Goal: Task Accomplishment & Management: Use online tool/utility

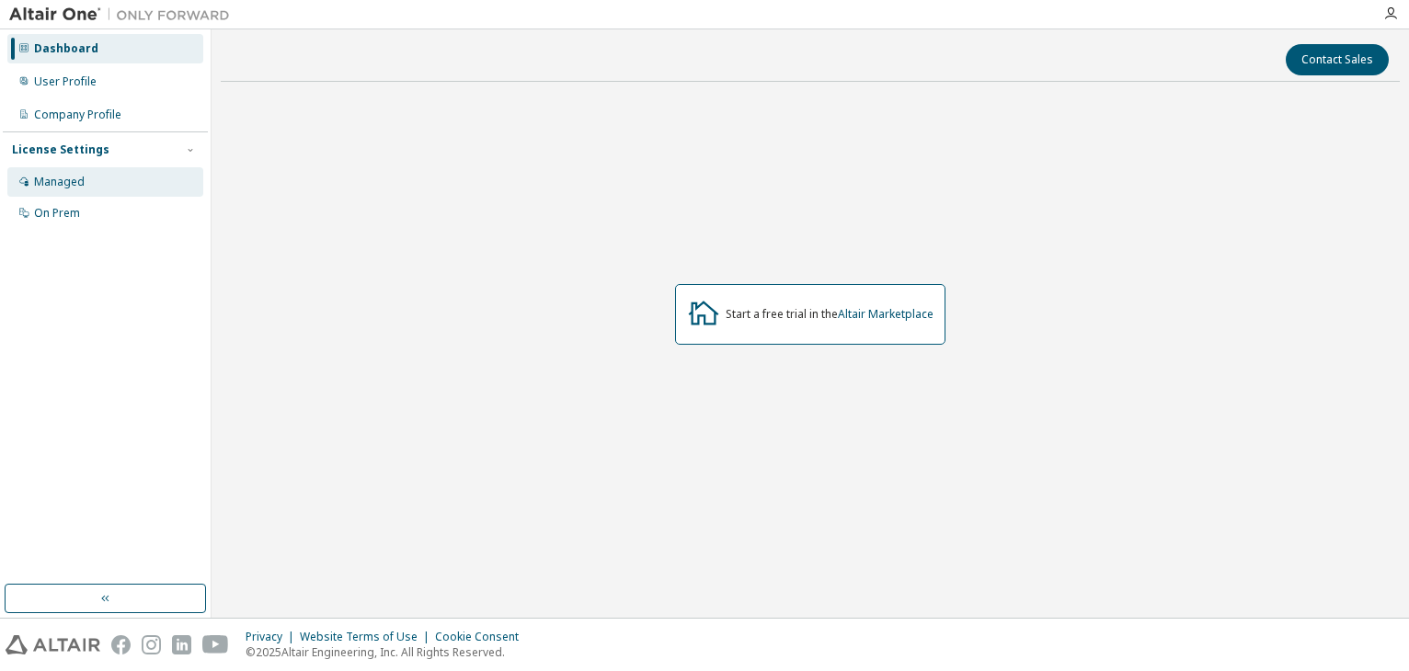
click at [113, 185] on div "Managed" at bounding box center [105, 181] width 196 height 29
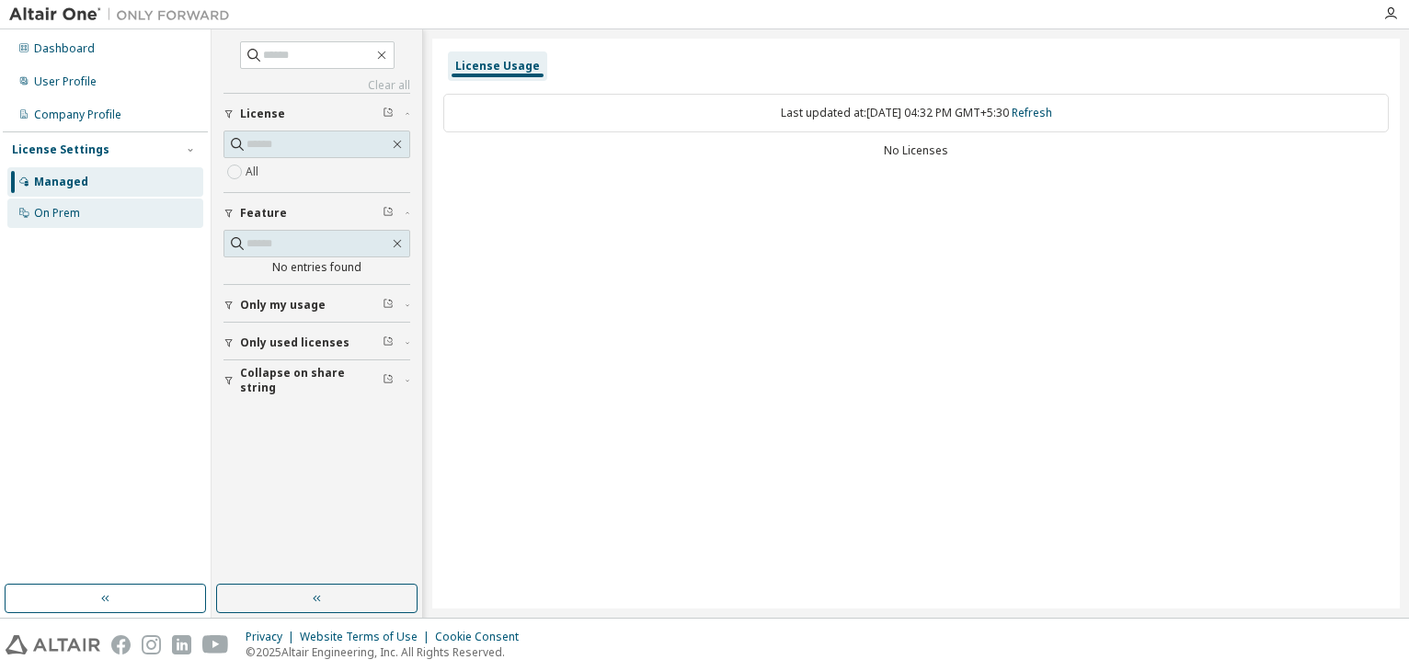
click at [117, 225] on div "On Prem" at bounding box center [105, 213] width 196 height 29
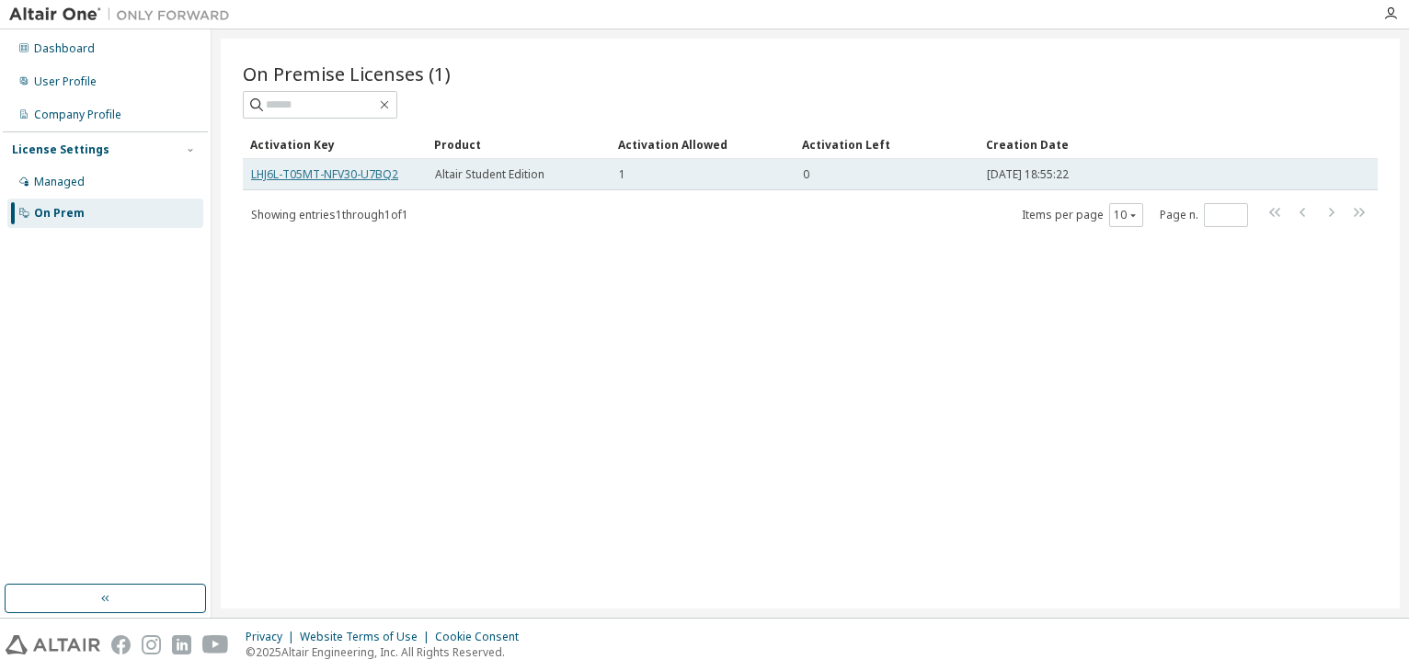
click at [337, 170] on link "LHJ6L-T05MT-NFV30-U7BQ2" at bounding box center [324, 174] width 147 height 16
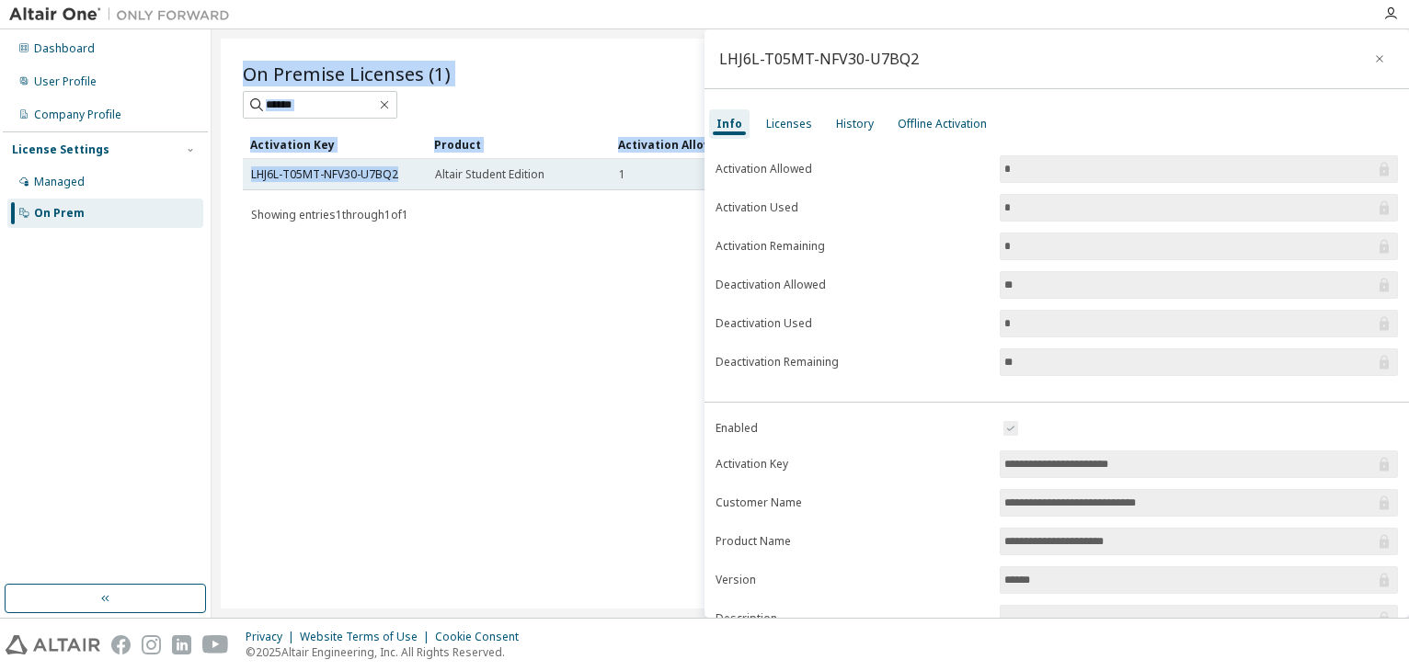
drag, startPoint x: 337, startPoint y: 170, endPoint x: 403, endPoint y: 185, distance: 67.8
click at [403, 185] on div "On Premise Licenses (1) Clear Load Save Save As Field Operator Value Select fil…" at bounding box center [810, 324] width 1179 height 570
click at [403, 185] on td "LHJ6L-T05MT-NFV30-U7BQ2" at bounding box center [335, 174] width 184 height 31
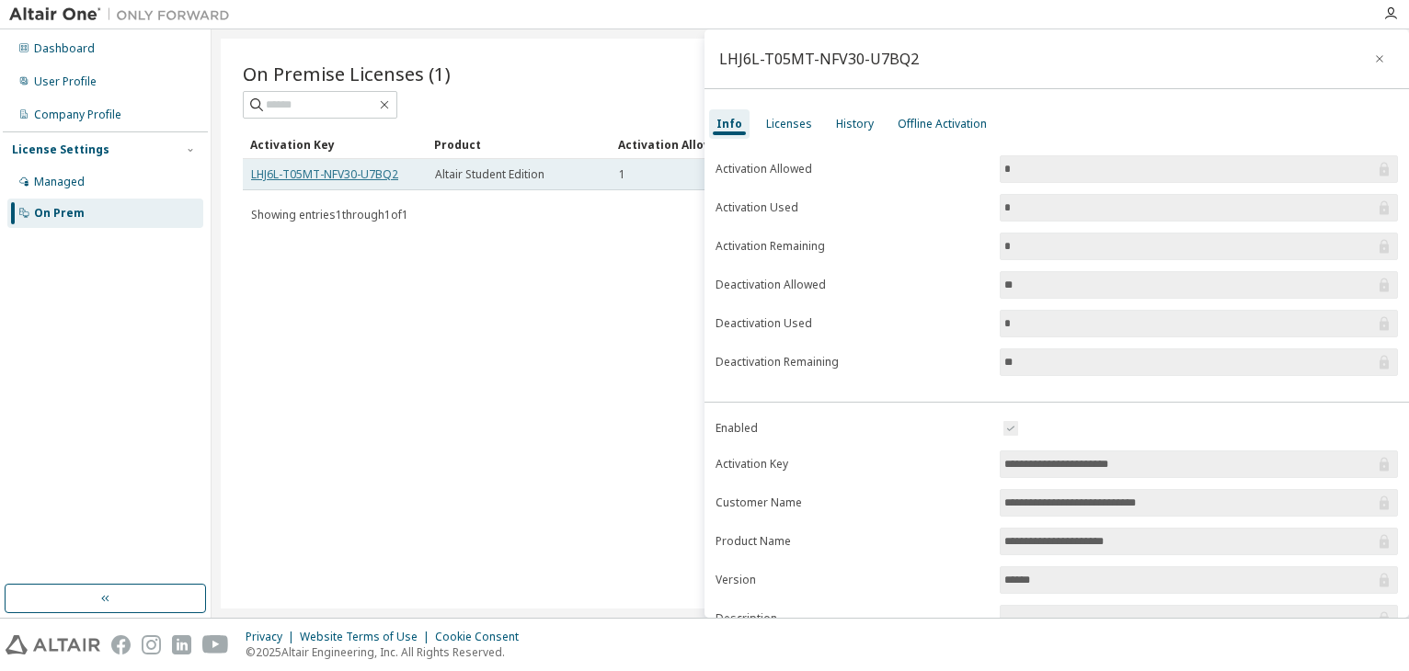
drag, startPoint x: 396, startPoint y: 173, endPoint x: 292, endPoint y: 172, distance: 103.9
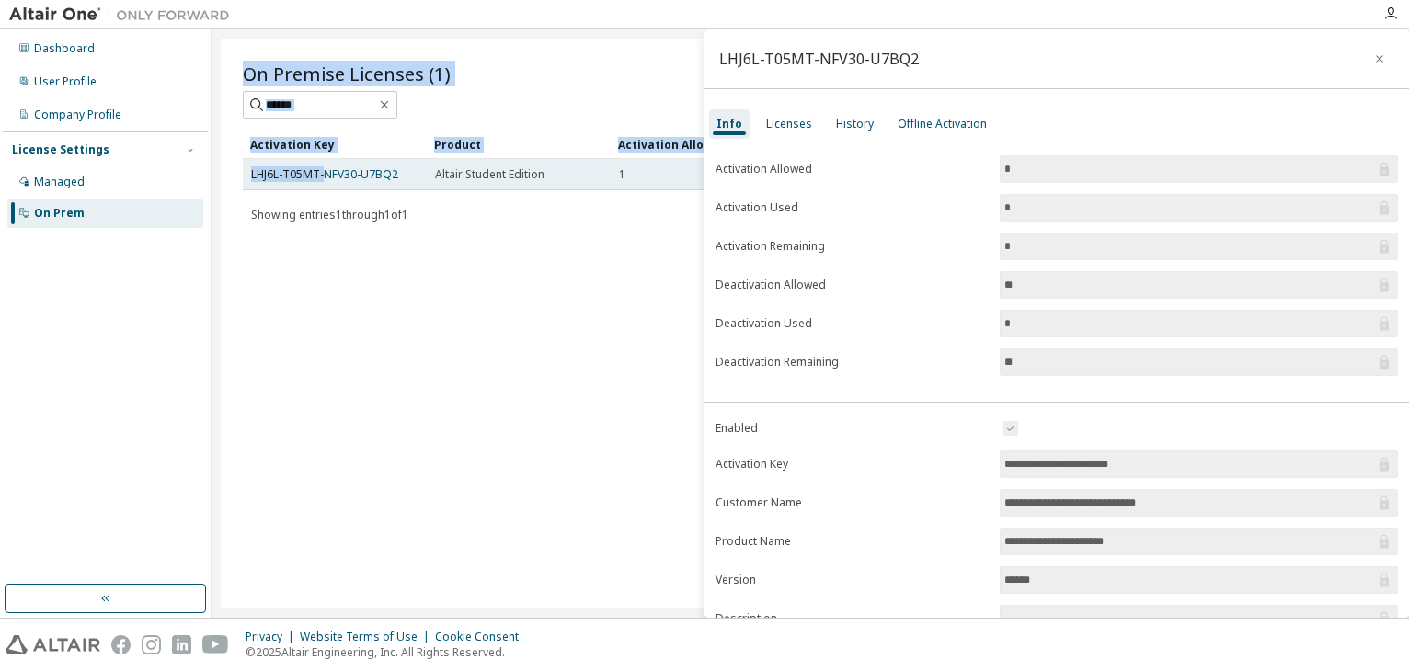
drag, startPoint x: 292, startPoint y: 172, endPoint x: 323, endPoint y: 183, distance: 32.3
click at [323, 183] on div "On Premise Licenses (1) Clear Load Save Save As Field Operator Value Select fil…" at bounding box center [810, 324] width 1179 height 570
click at [323, 183] on td "LHJ6L-T05MT-NFV30-U7BQ2" at bounding box center [335, 174] width 184 height 31
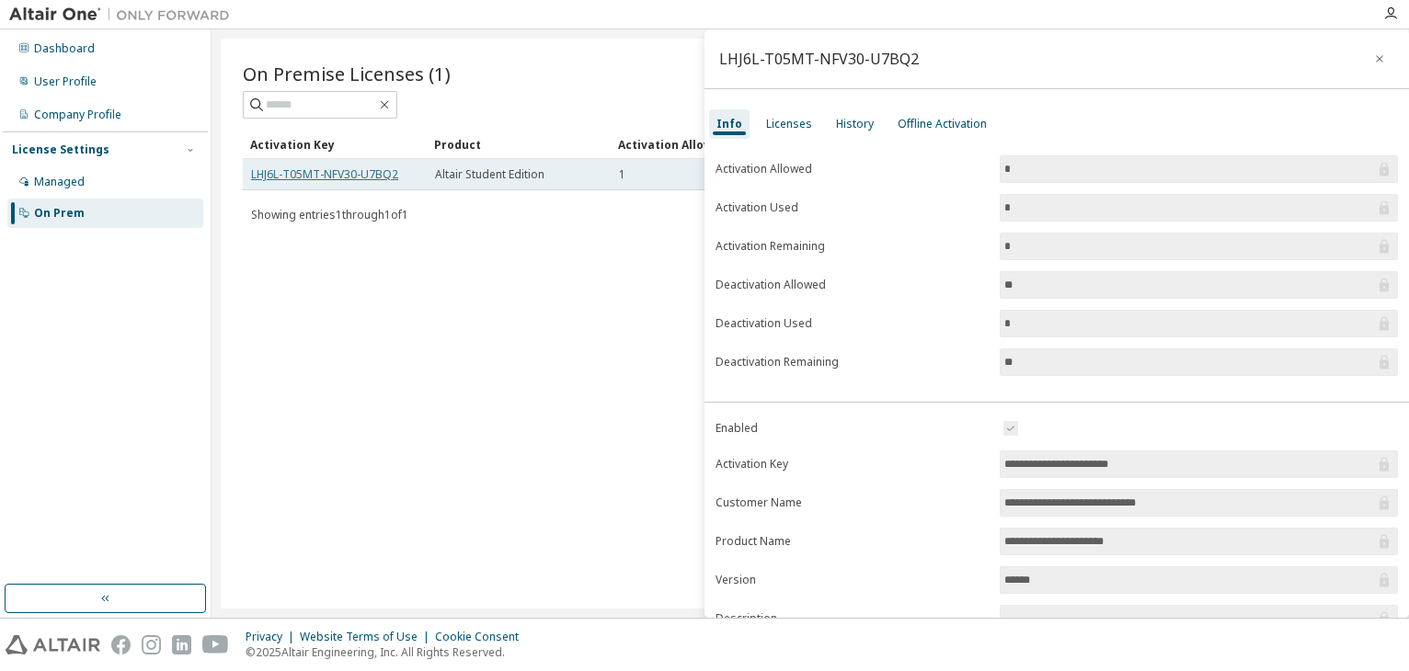
click at [305, 174] on link "LHJ6L-T05MT-NFV30-U7BQ2" at bounding box center [324, 174] width 147 height 16
click at [260, 174] on link "LHJ6L-T05MT-NFV30-U7BQ2" at bounding box center [324, 174] width 147 height 16
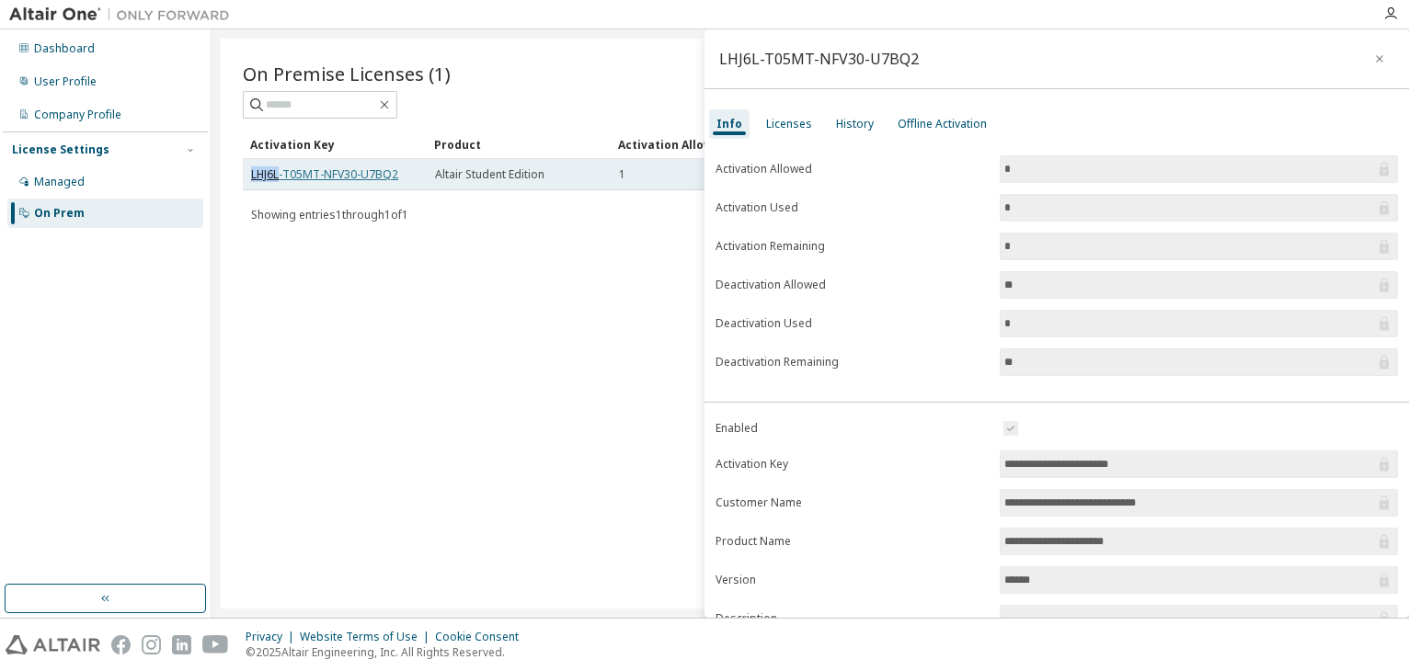
click at [260, 174] on link "LHJ6L-T05MT-NFV30-U7BQ2" at bounding box center [324, 174] width 147 height 16
drag, startPoint x: 260, startPoint y: 174, endPoint x: 386, endPoint y: 177, distance: 126.0
click at [386, 177] on link "LHJ6L-T05MT-NFV30-U7BQ2" at bounding box center [324, 174] width 147 height 16
copy link "LHJ6L-T05MT-NFV30-U7BQ2"
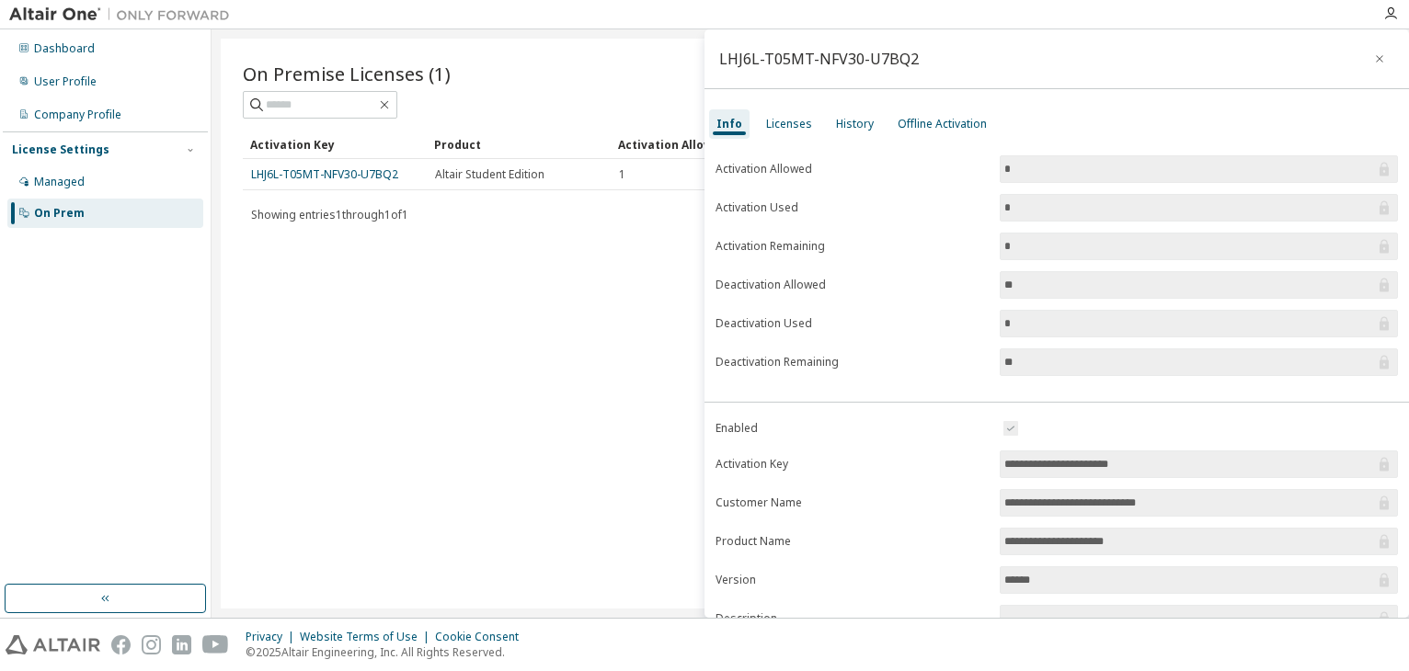
click at [425, 269] on div "On Premise Licenses (1) Clear Load Save Save As Field Operator Value Select fil…" at bounding box center [810, 324] width 1179 height 570
